Goal: Information Seeking & Learning: Learn about a topic

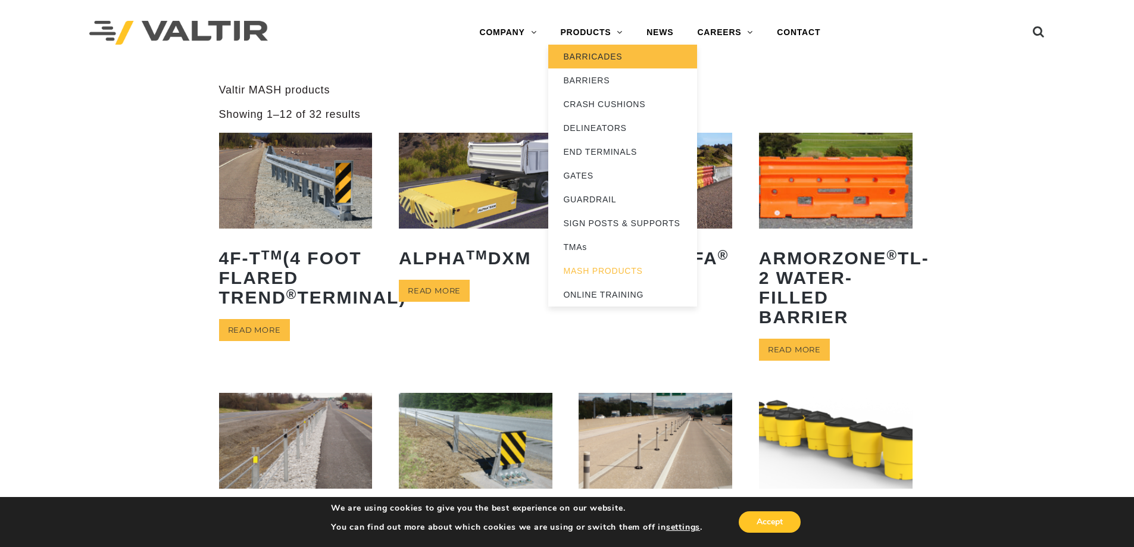
click at [595, 52] on link "BARRICADES" at bounding box center [622, 57] width 149 height 24
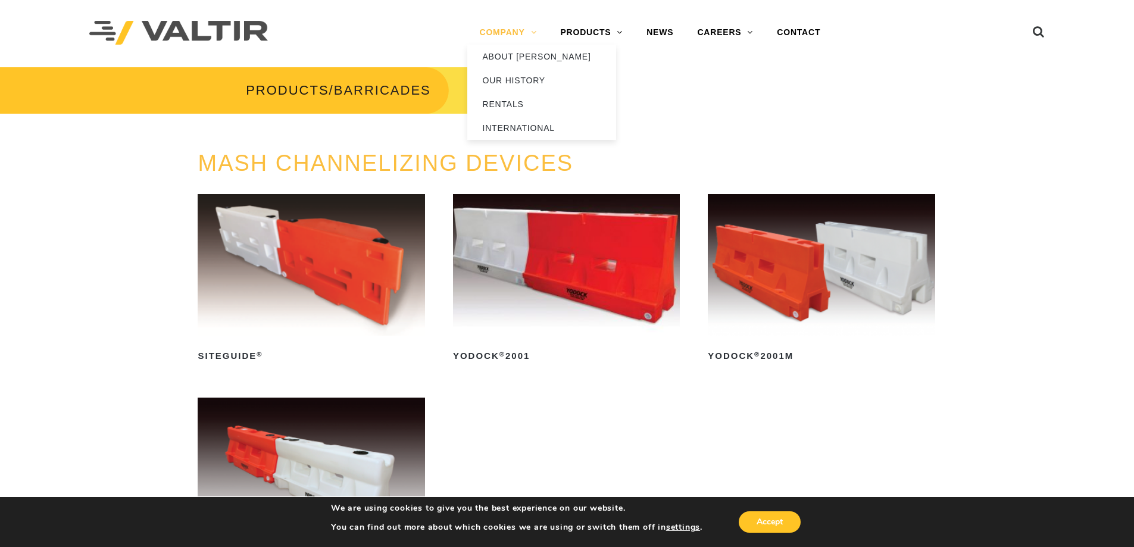
click at [504, 32] on link "COMPANY" at bounding box center [507, 33] width 81 height 24
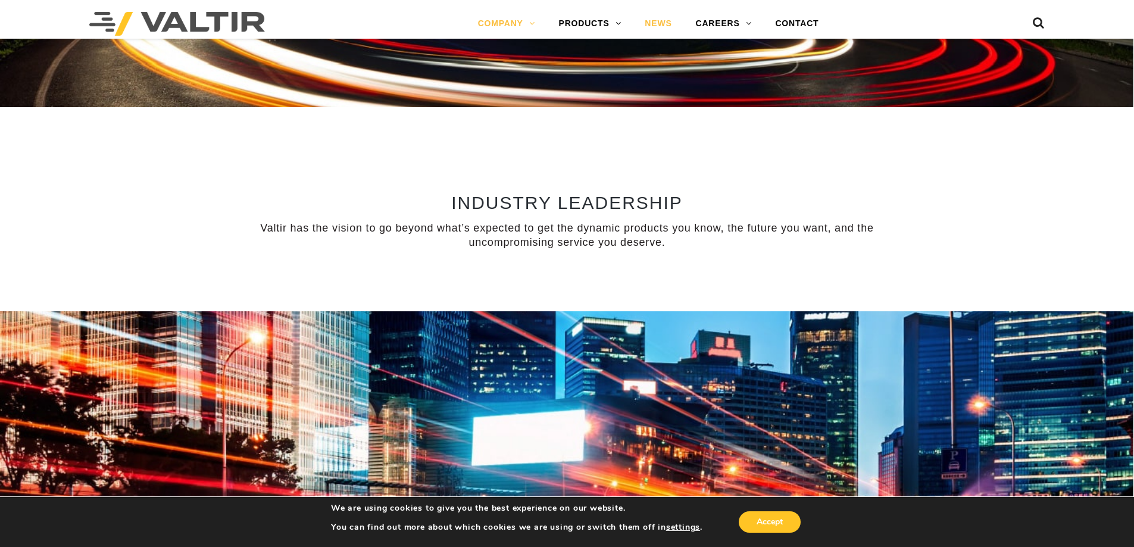
scroll to position [846, 0]
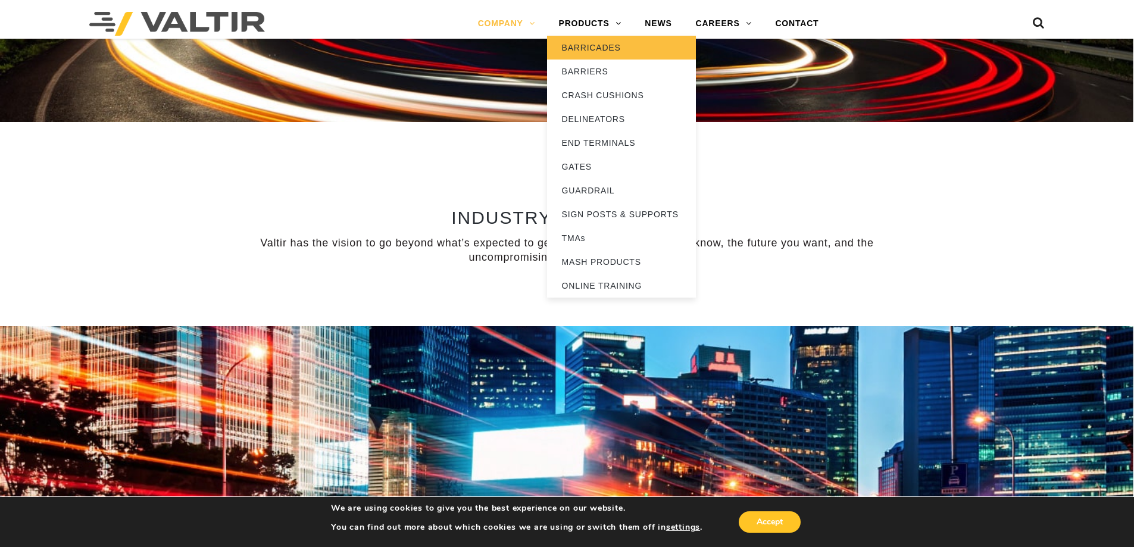
click at [596, 49] on link "BARRICADES" at bounding box center [621, 48] width 149 height 24
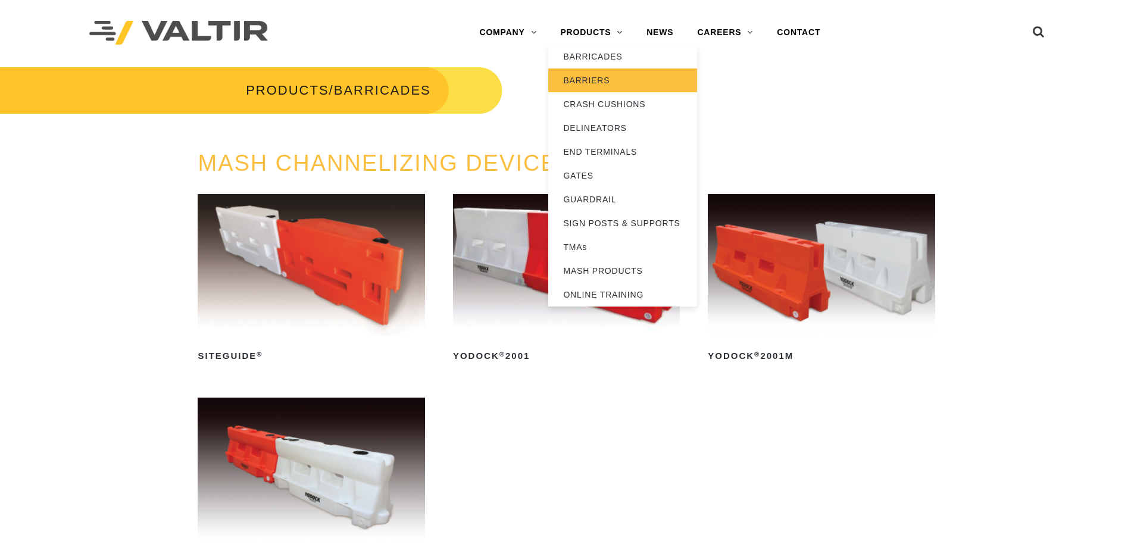
click at [609, 73] on link "BARRIERS" at bounding box center [622, 80] width 149 height 24
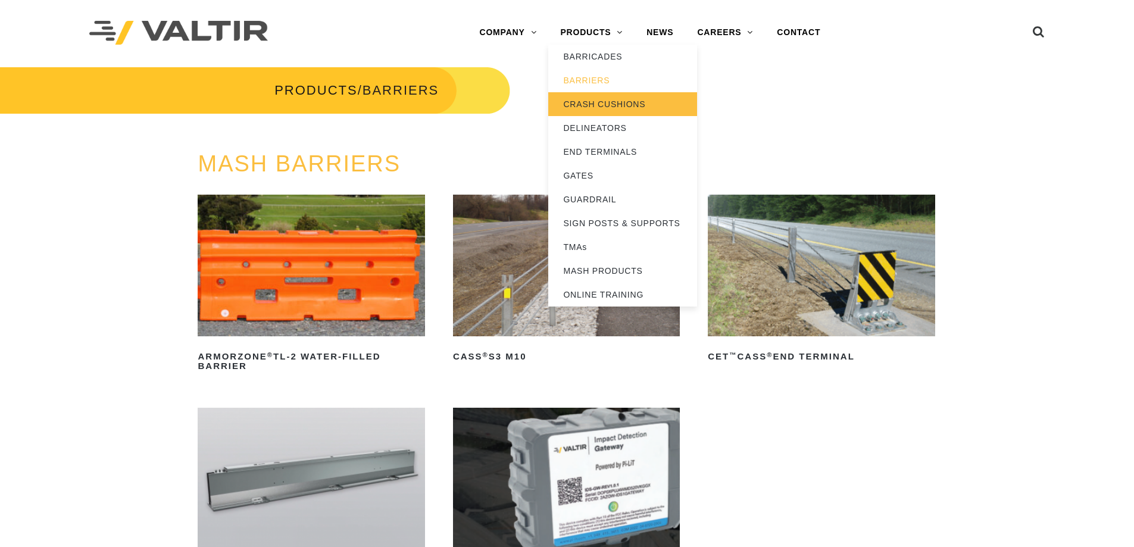
click at [619, 98] on link "CRASH CUSHIONS" at bounding box center [622, 104] width 149 height 24
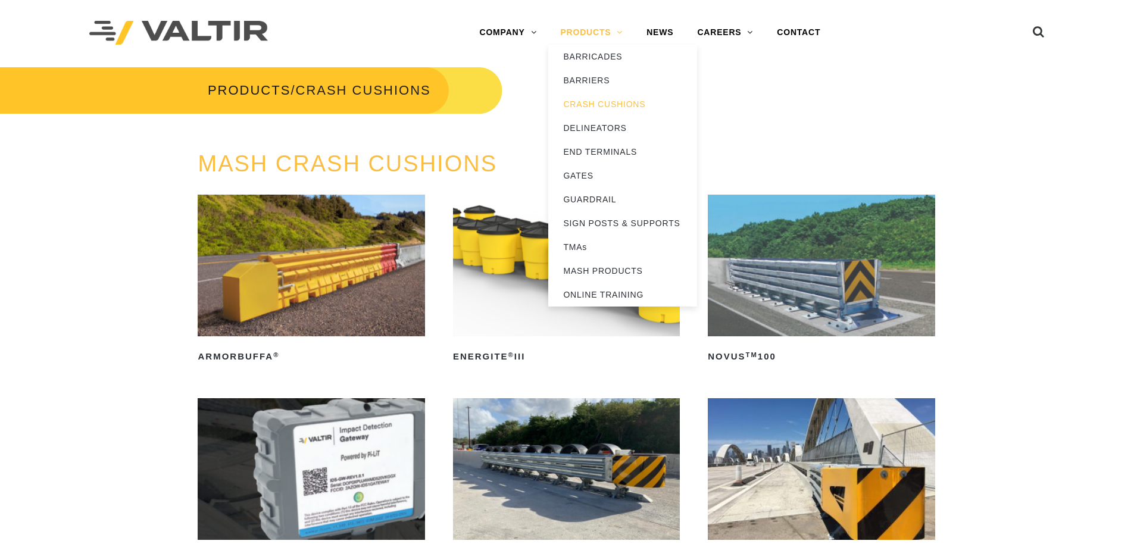
click at [608, 30] on link "PRODUCTS" at bounding box center [591, 33] width 86 height 24
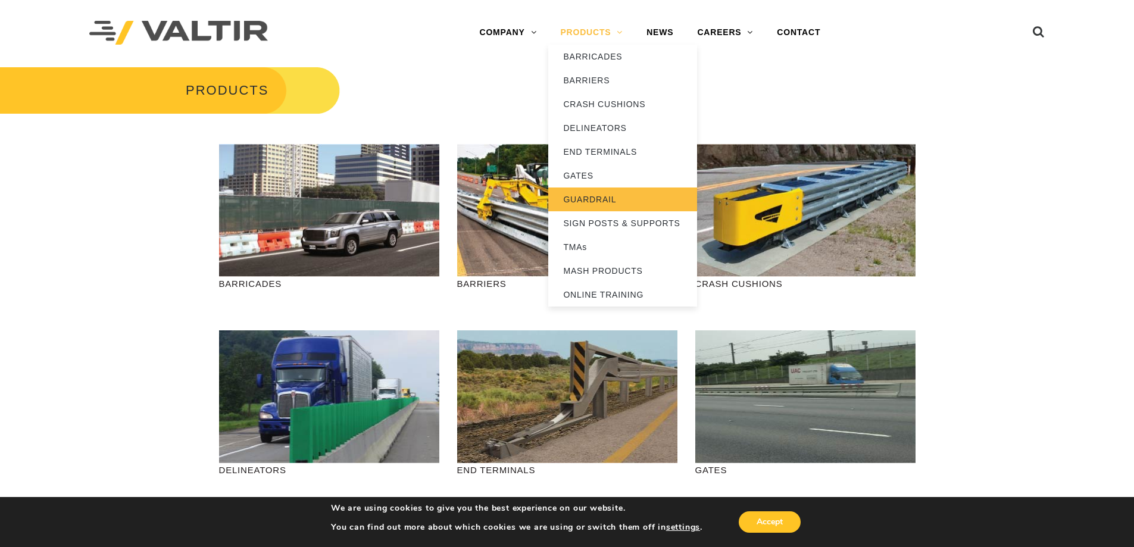
click at [595, 195] on link "GUARDRAIL" at bounding box center [622, 199] width 149 height 24
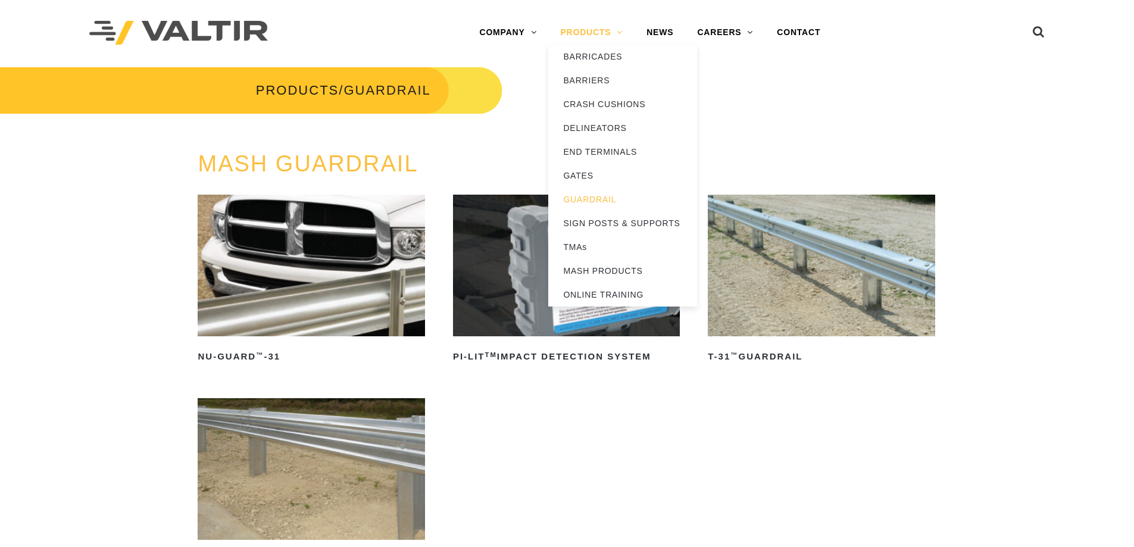
click at [609, 29] on link "PRODUCTS" at bounding box center [591, 33] width 86 height 24
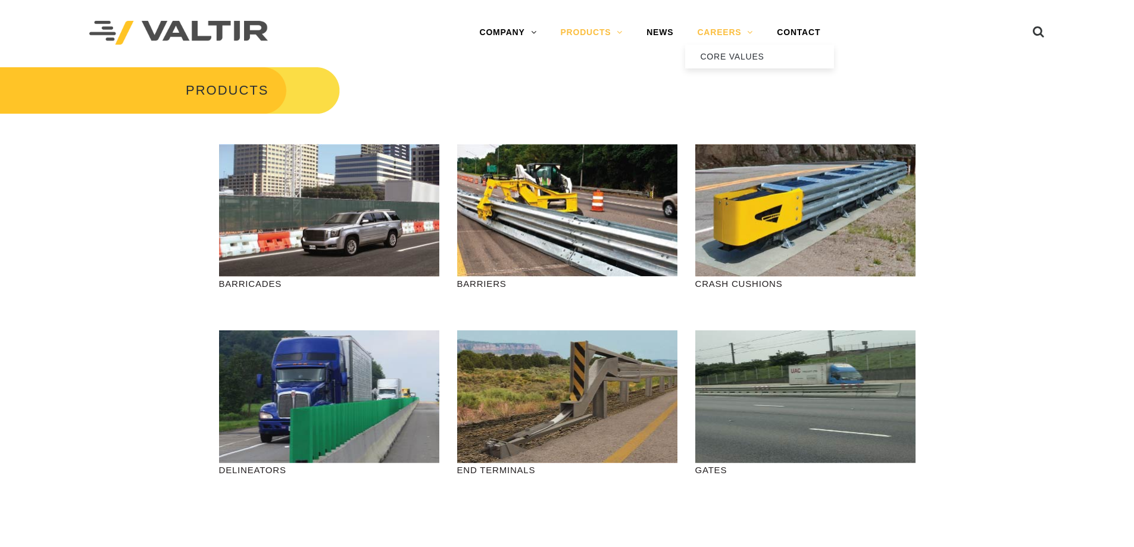
click at [741, 33] on link "CAREERS" at bounding box center [725, 33] width 80 height 24
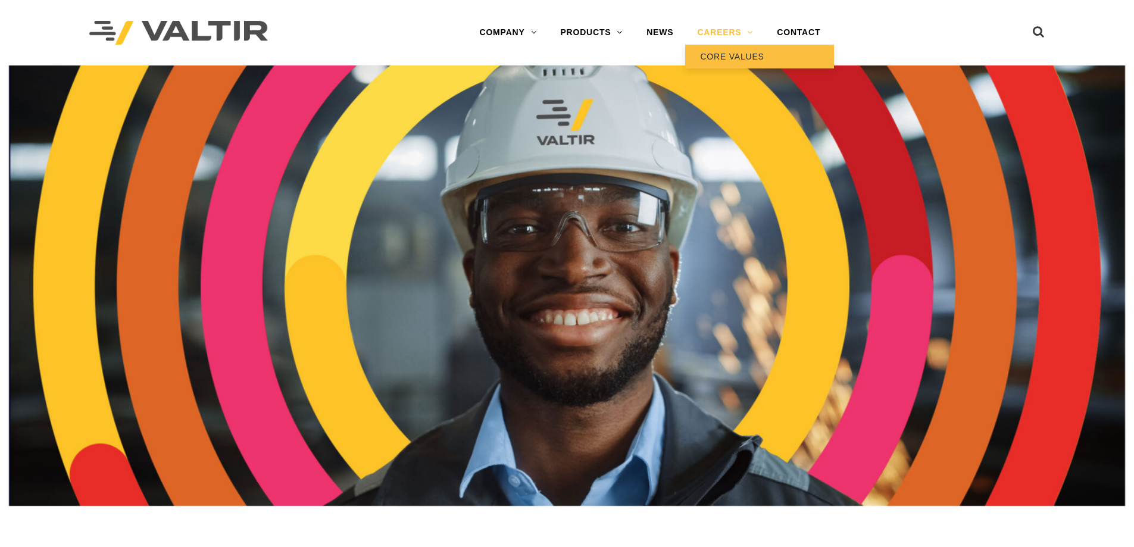
click at [735, 56] on link "CORE VALUES" at bounding box center [759, 57] width 149 height 24
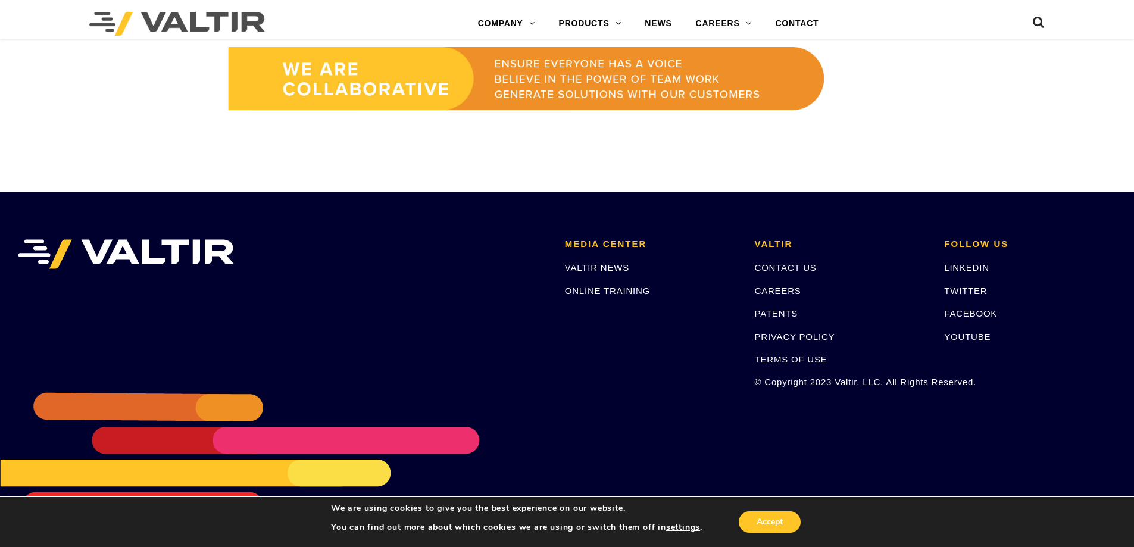
scroll to position [1061, 0]
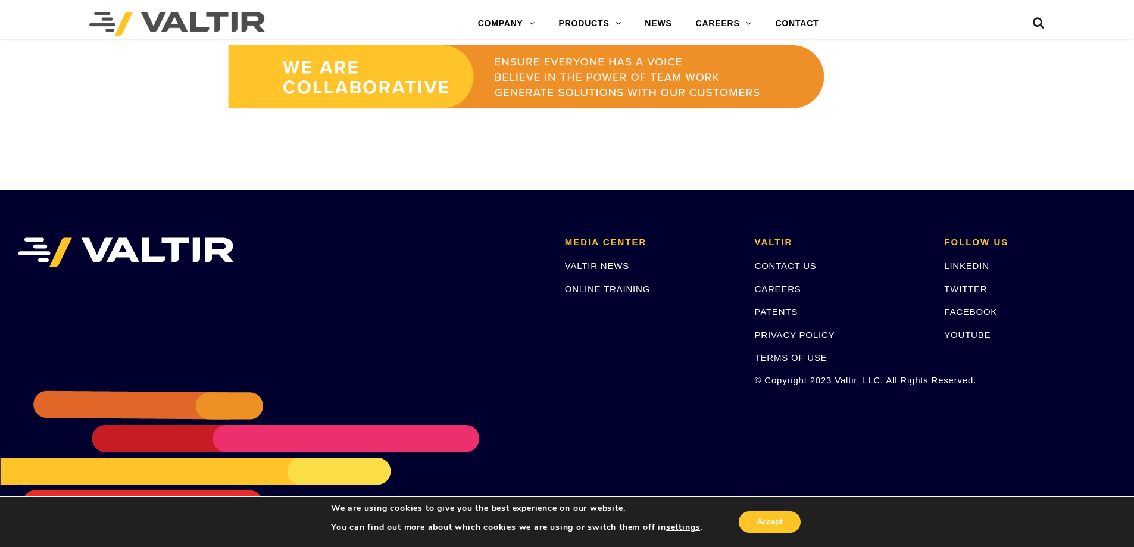
click at [783, 287] on link "CAREERS" at bounding box center [778, 289] width 46 height 10
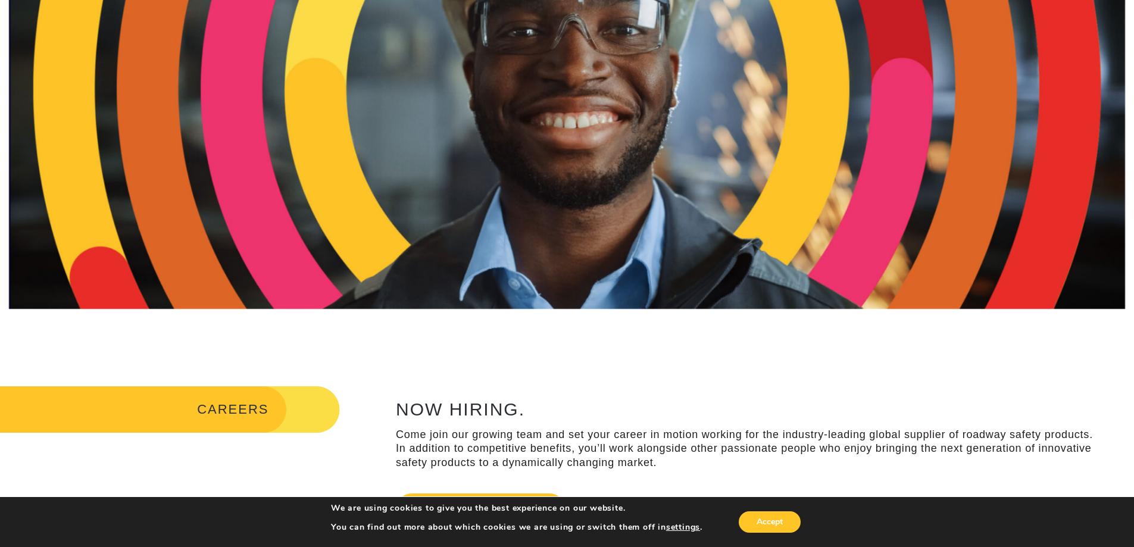
scroll to position [595, 0]
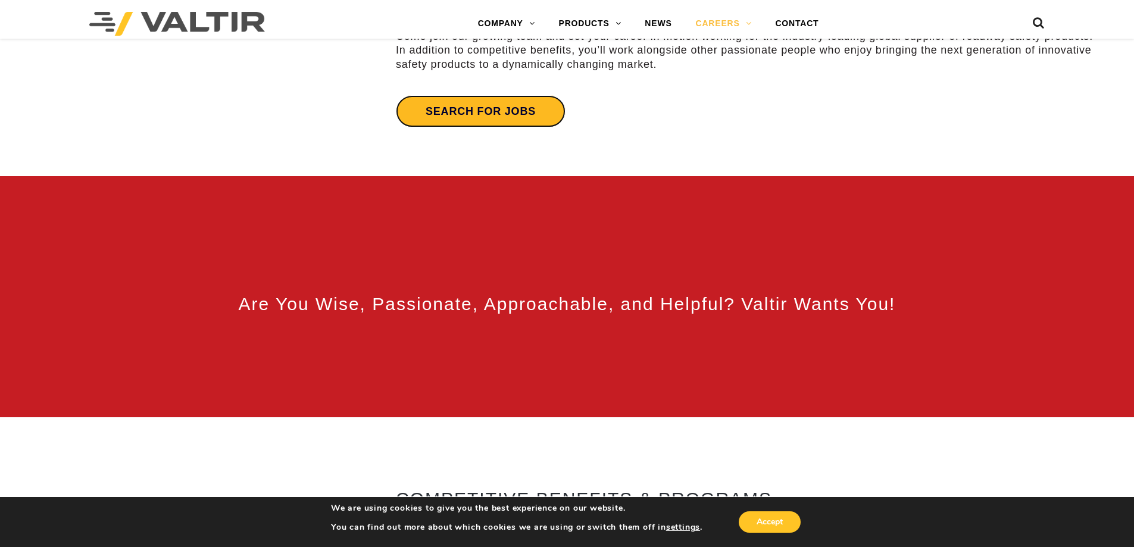
click at [493, 96] on link "Search for jobs" at bounding box center [481, 111] width 170 height 32
